Goal: Transaction & Acquisition: Purchase product/service

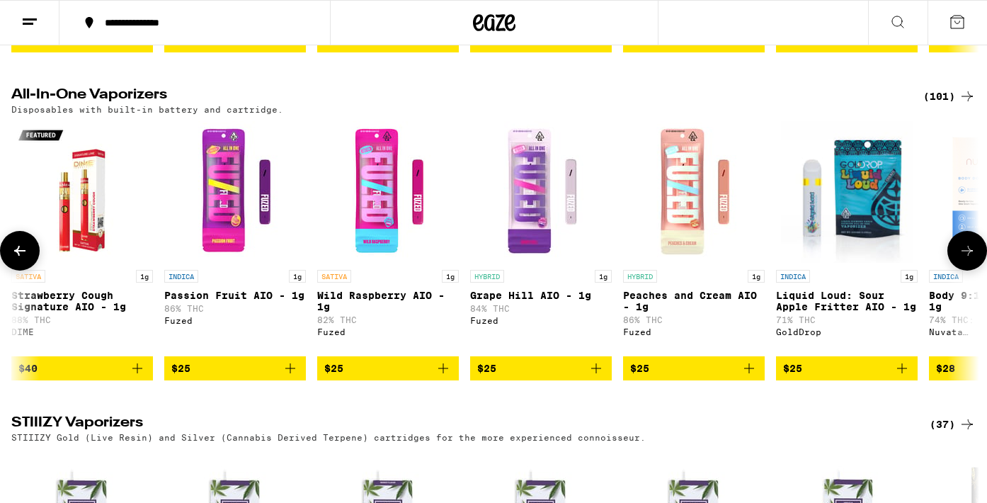
scroll to position [0, 3239]
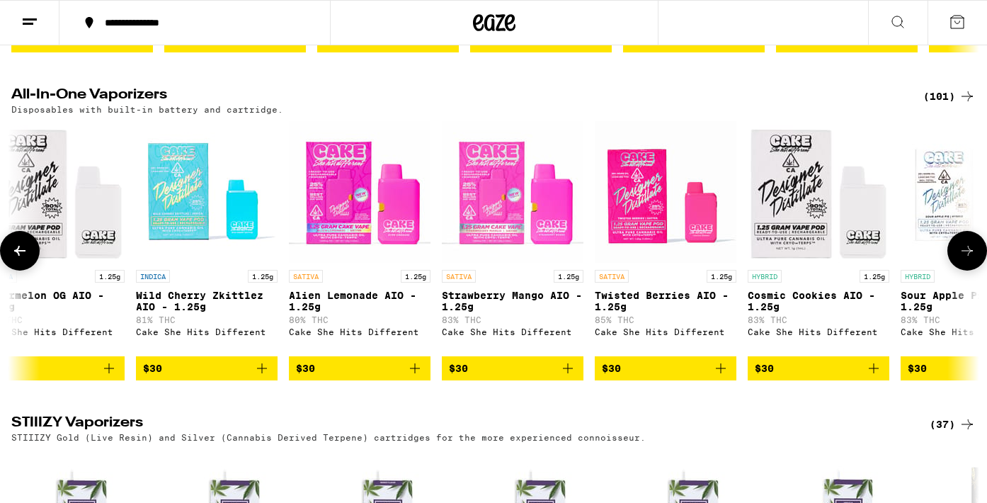
click at [974, 259] on icon at bounding box center [966, 250] width 17 height 17
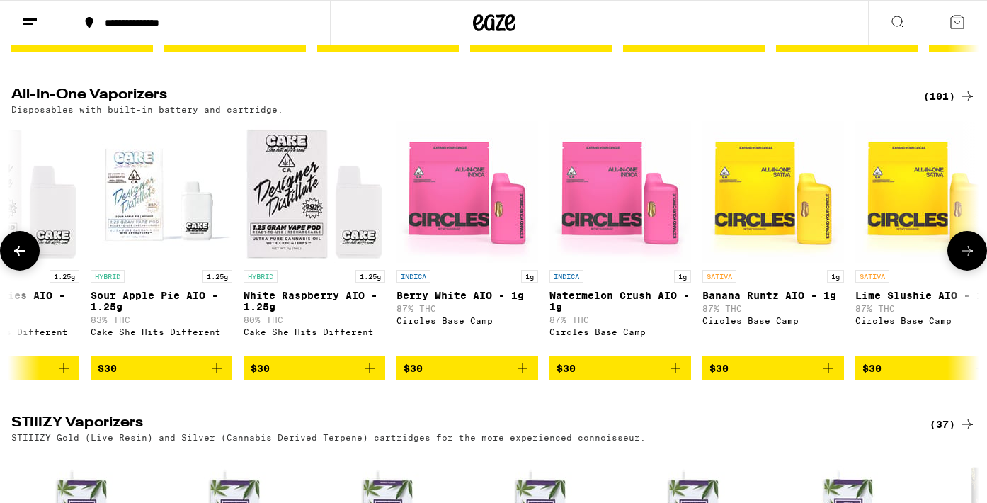
click at [20, 259] on icon at bounding box center [19, 250] width 17 height 17
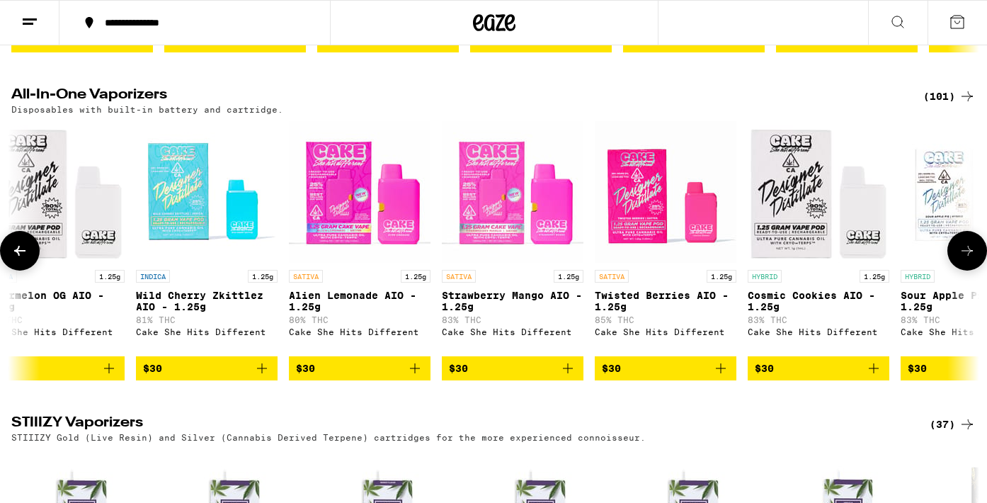
scroll to position [0, 0]
click at [20, 259] on icon at bounding box center [19, 250] width 17 height 17
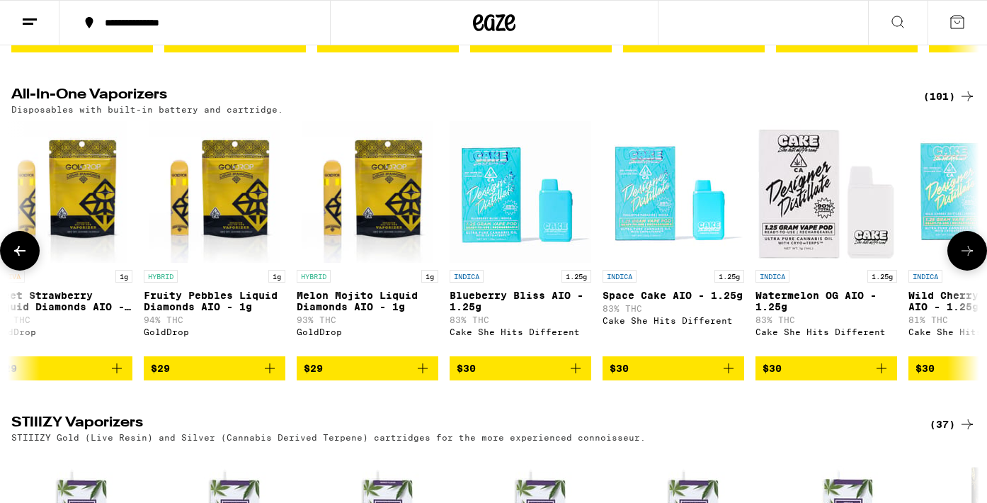
scroll to position [0, 2429]
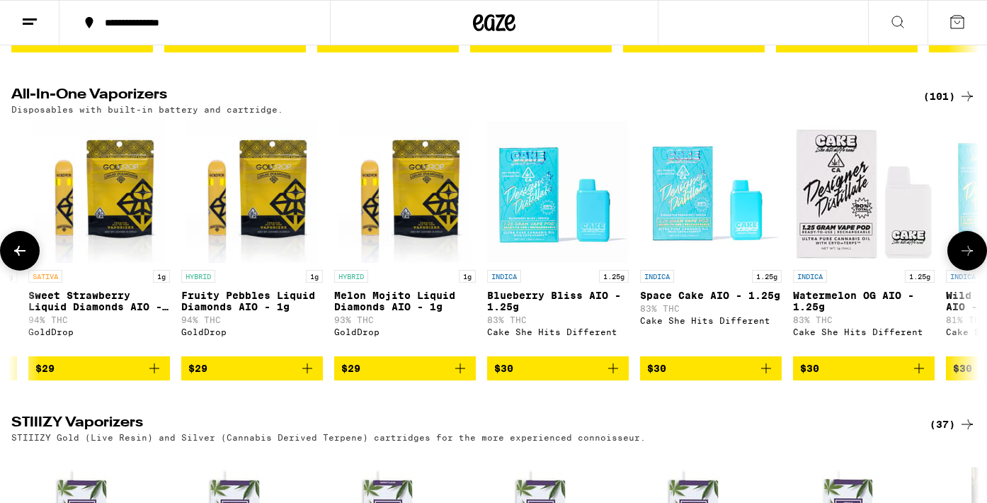
click at [971, 255] on icon at bounding box center [966, 251] width 11 height 10
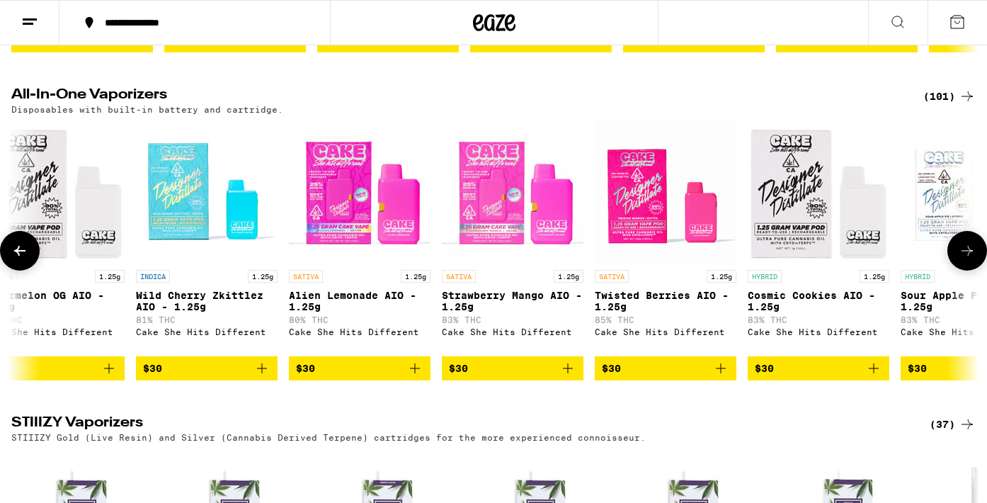
click at [568, 377] on icon "Add to bag" at bounding box center [567, 368] width 17 height 17
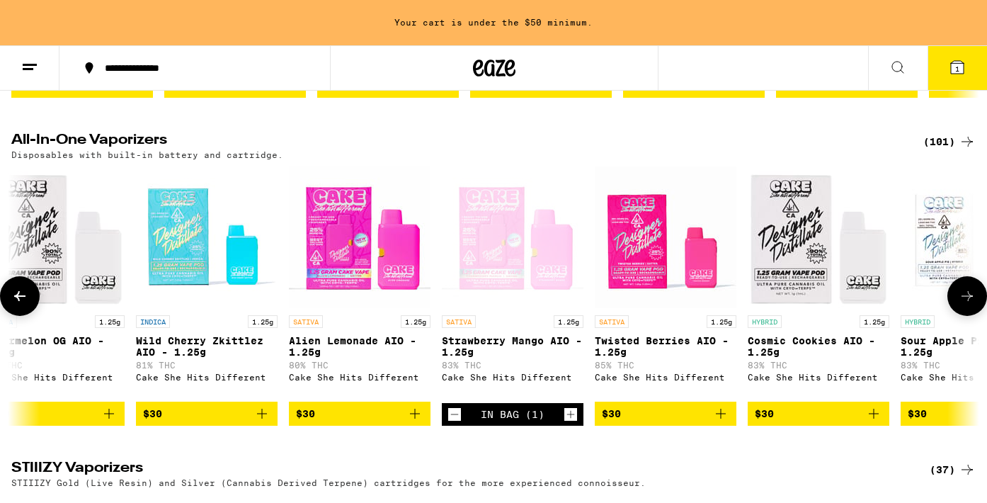
click at [25, 304] on icon at bounding box center [19, 295] width 17 height 17
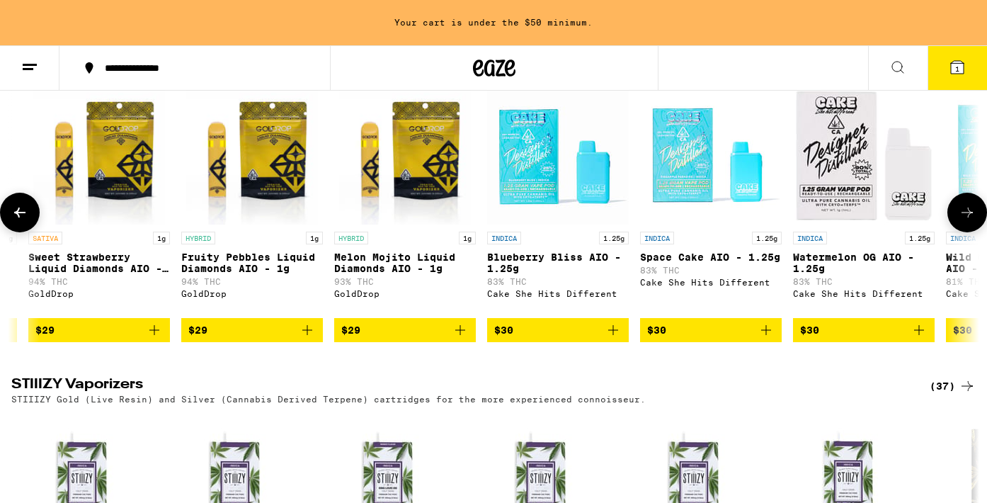
scroll to position [2473, 0]
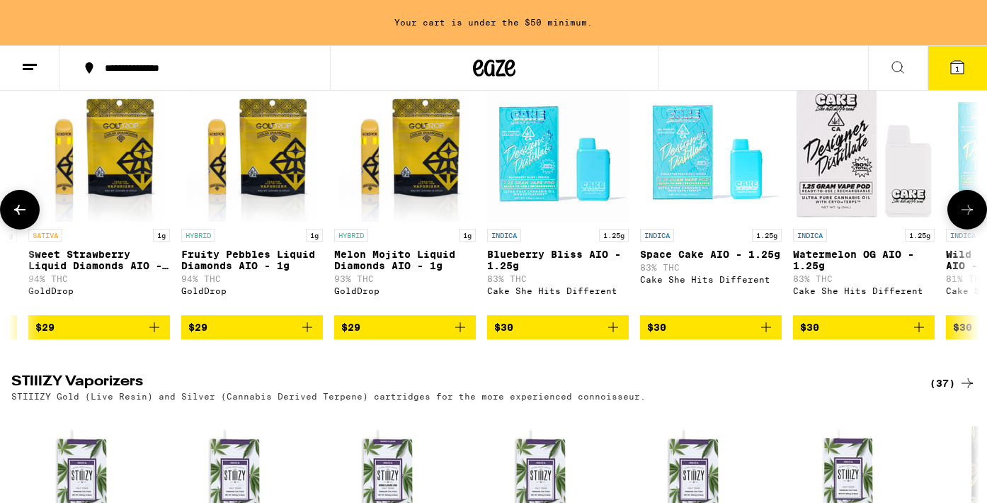
click at [963, 218] on icon at bounding box center [966, 209] width 17 height 17
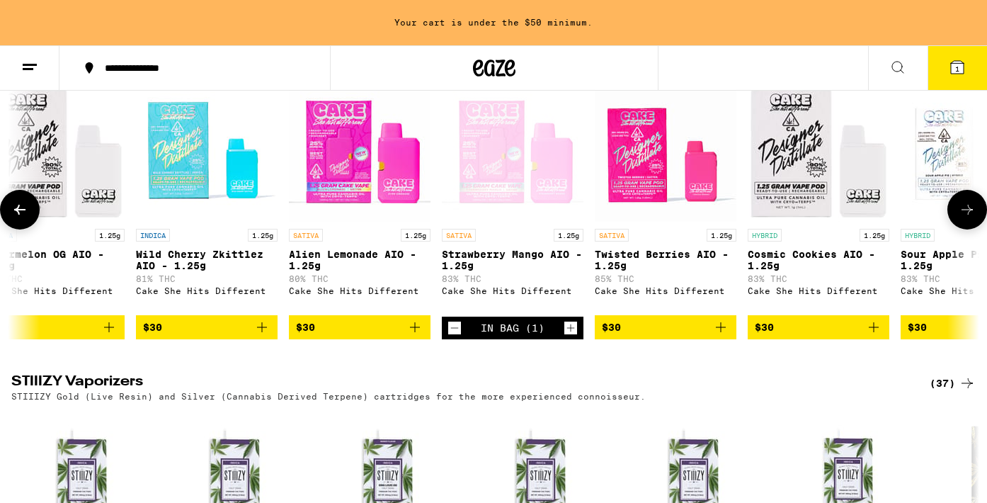
click at [21, 218] on icon at bounding box center [19, 209] width 17 height 17
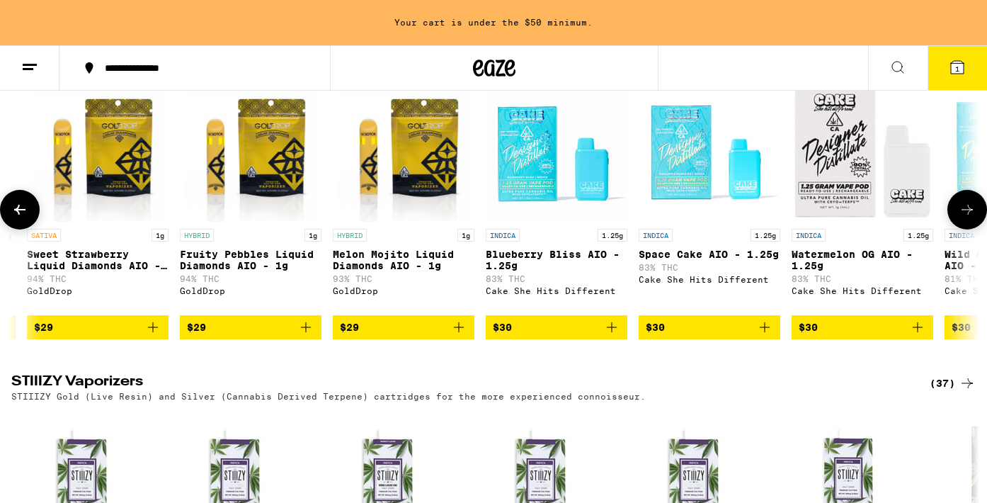
scroll to position [0, 2429]
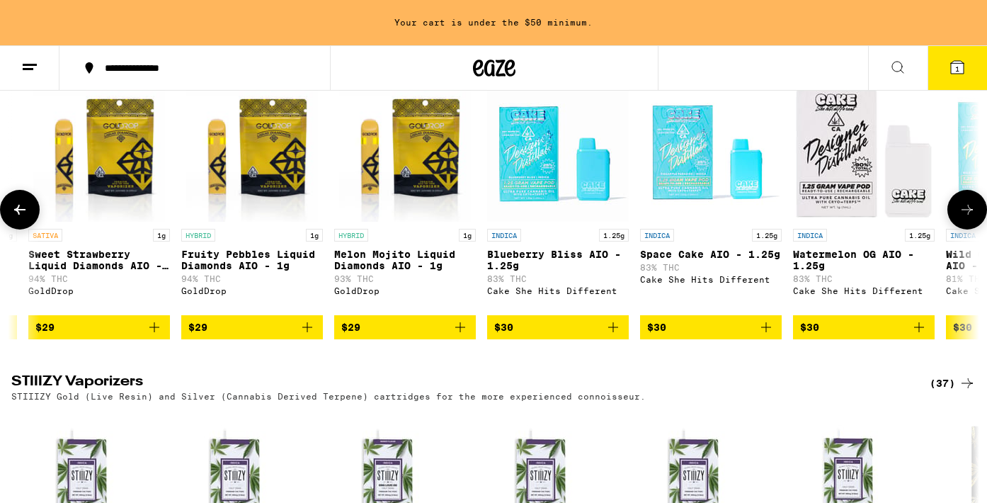
click at [21, 218] on icon at bounding box center [19, 209] width 17 height 17
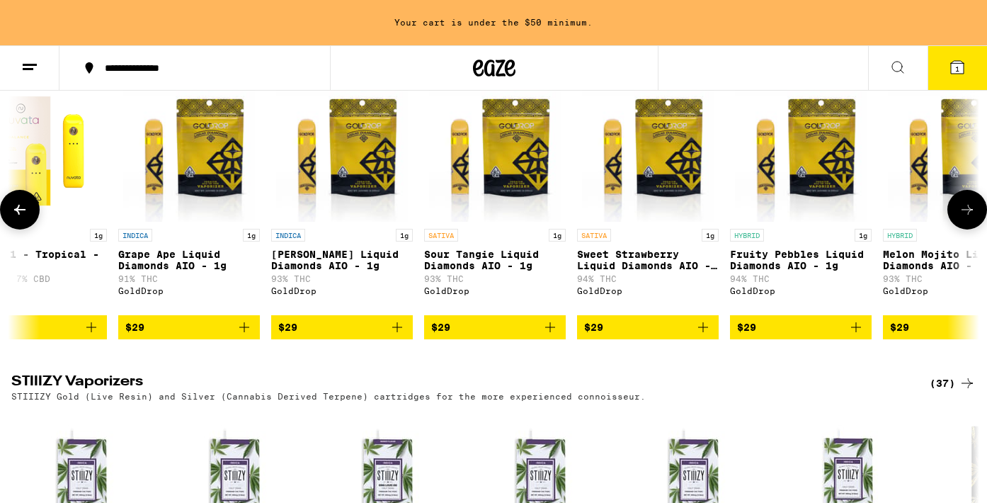
scroll to position [0, 1619]
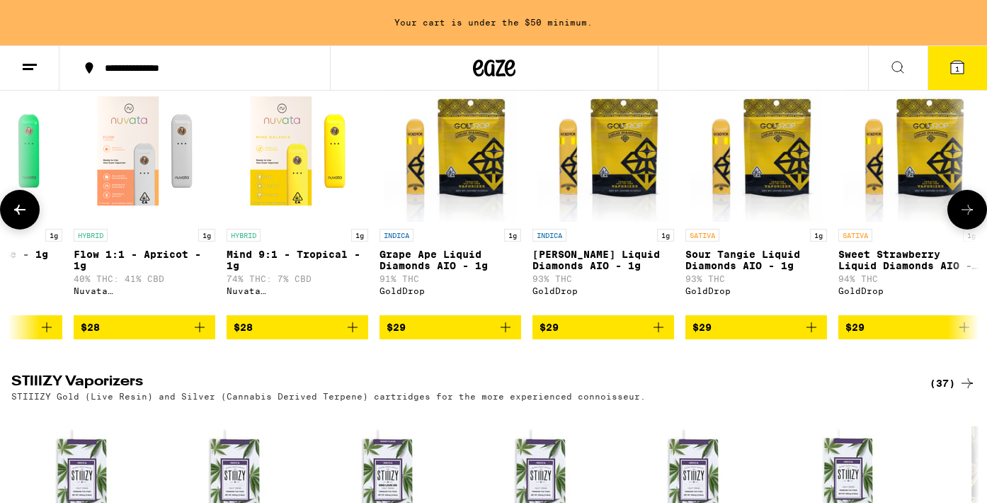
click at [968, 218] on icon at bounding box center [966, 209] width 17 height 17
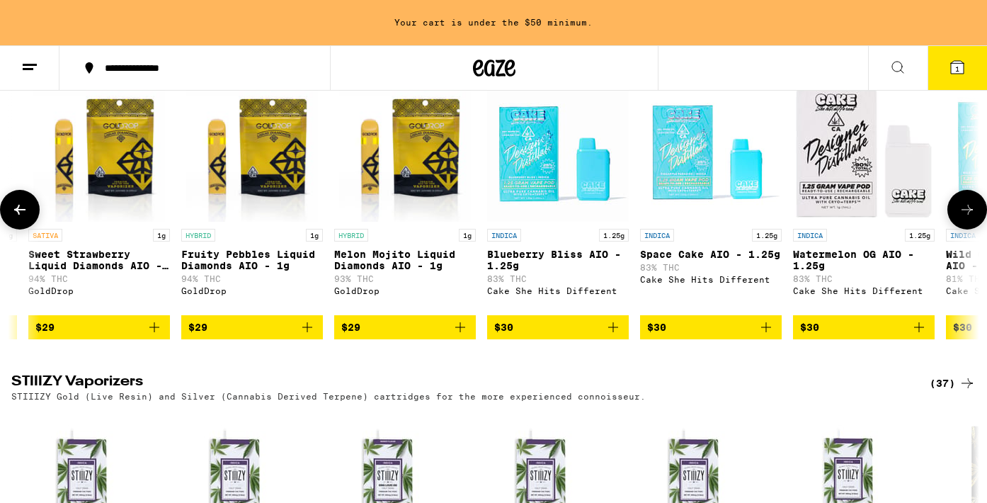
click at [21, 218] on icon at bounding box center [19, 209] width 17 height 17
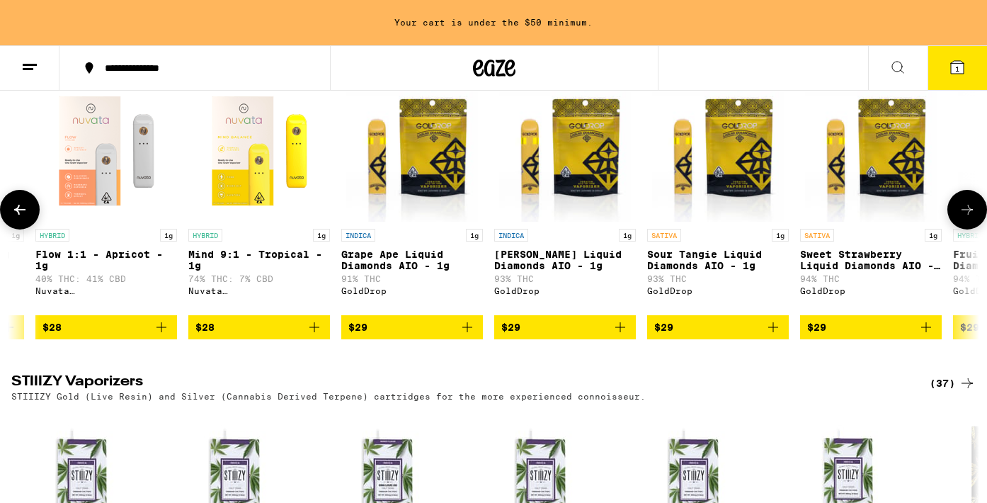
scroll to position [0, 1619]
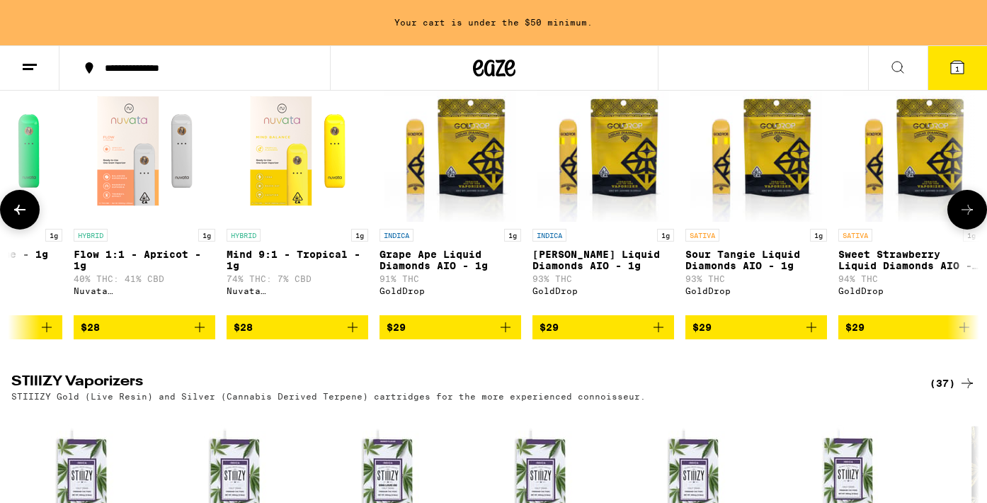
click at [31, 229] on button at bounding box center [20, 210] width 40 height 40
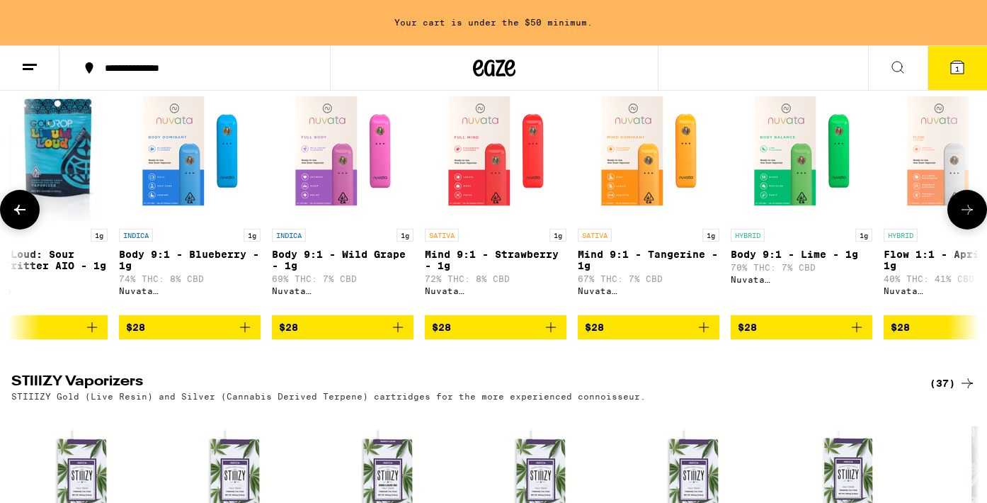
click at [31, 229] on button at bounding box center [20, 210] width 40 height 40
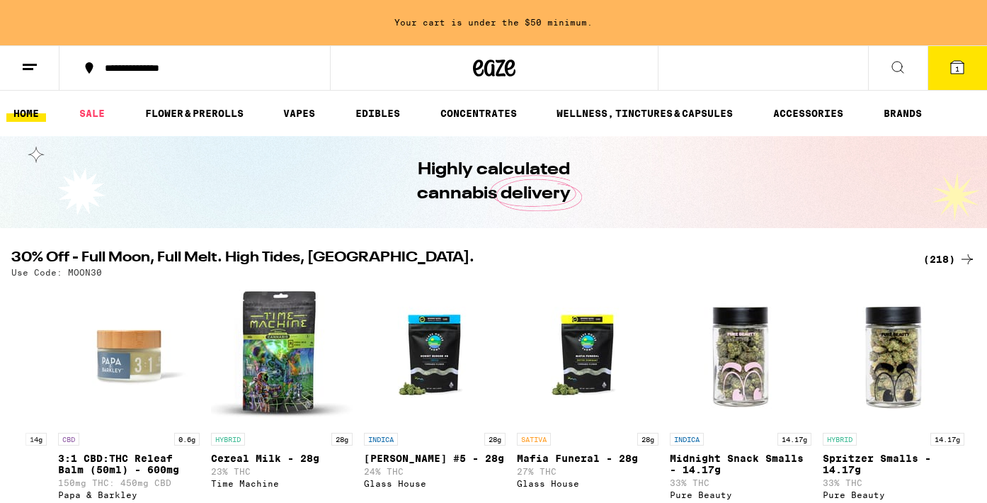
scroll to position [0, 0]
click at [103, 113] on link "SALE" at bounding box center [92, 113] width 40 height 17
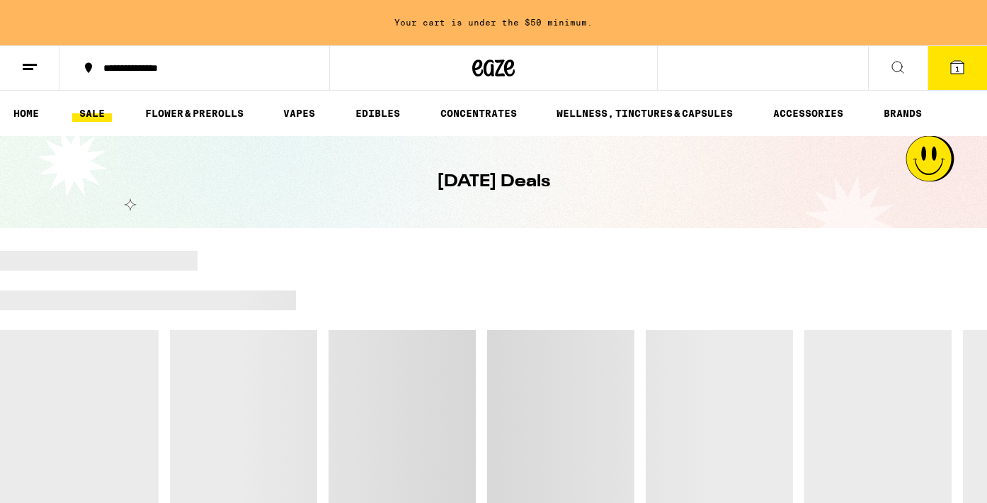
click at [103, 113] on link "SALE" at bounding box center [92, 113] width 40 height 17
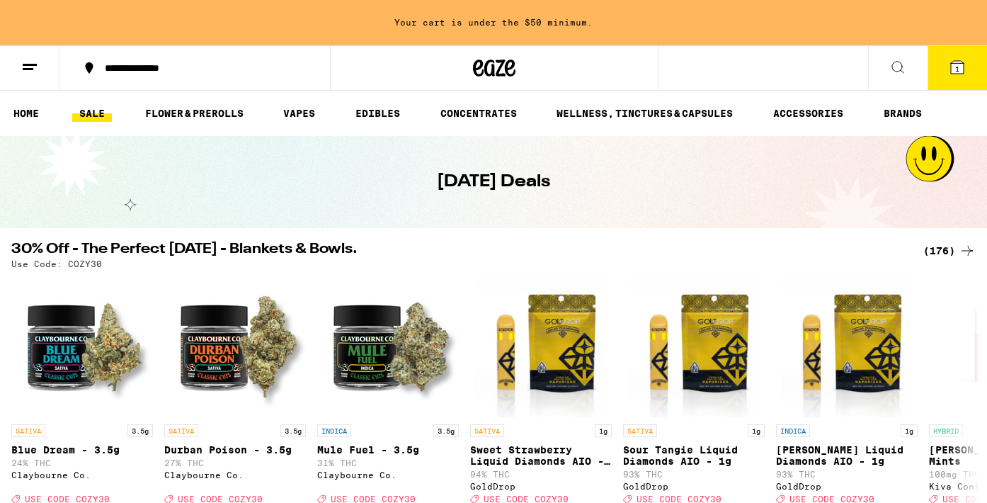
click at [28, 67] on icon at bounding box center [29, 67] width 17 height 17
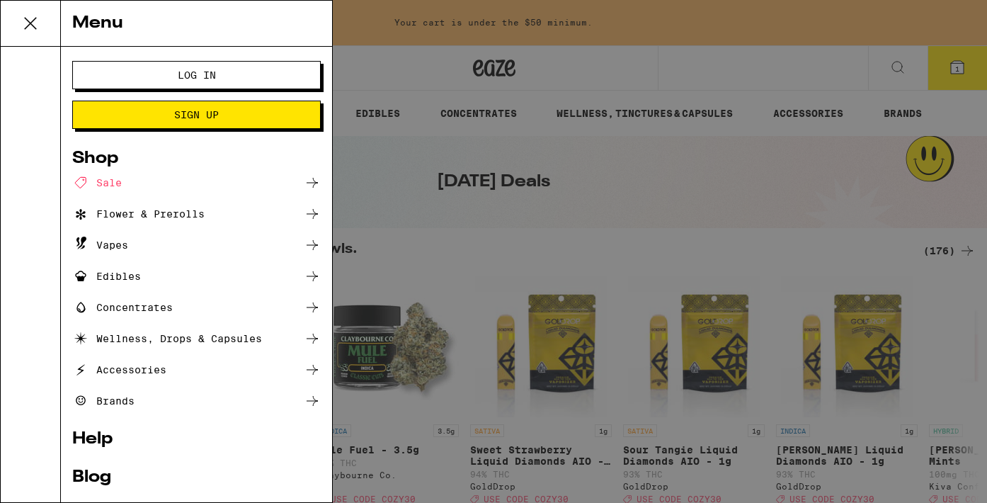
click at [139, 246] on div "Vapes" at bounding box center [196, 244] width 248 height 17
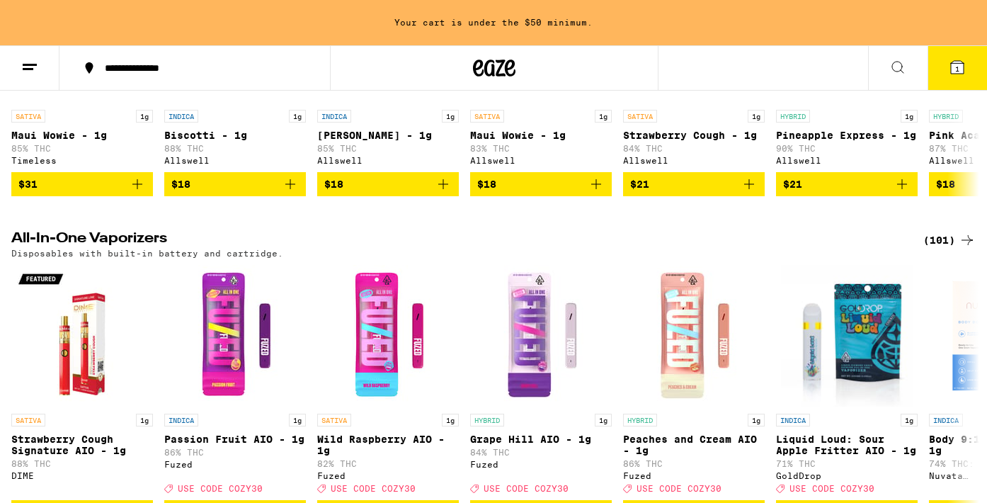
scroll to position [312, 0]
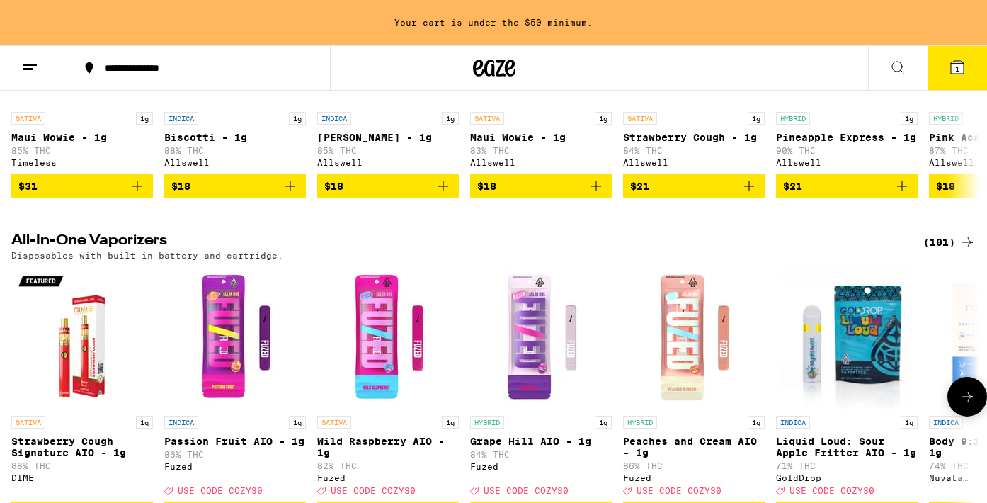
click at [965, 405] on icon at bounding box center [966, 396] width 17 height 17
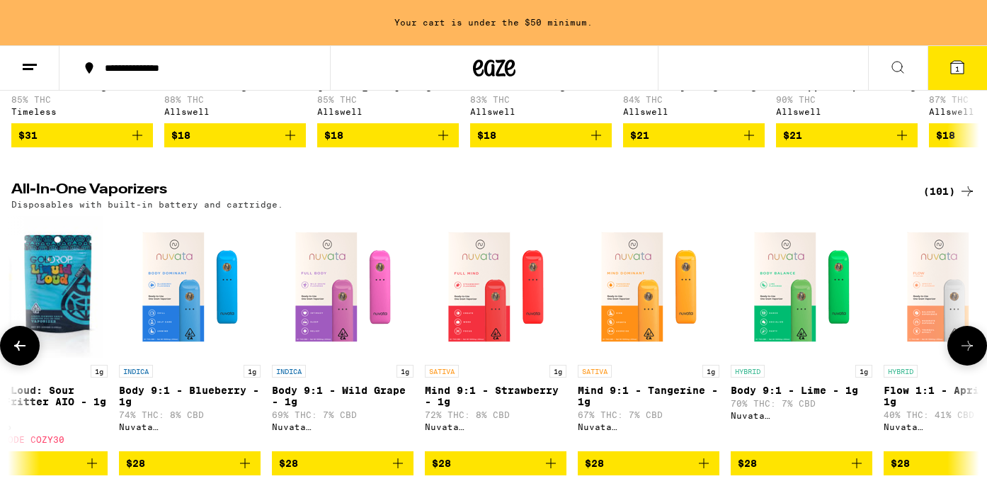
scroll to position [364, 0]
